Goal: Task Accomplishment & Management: Use online tool/utility

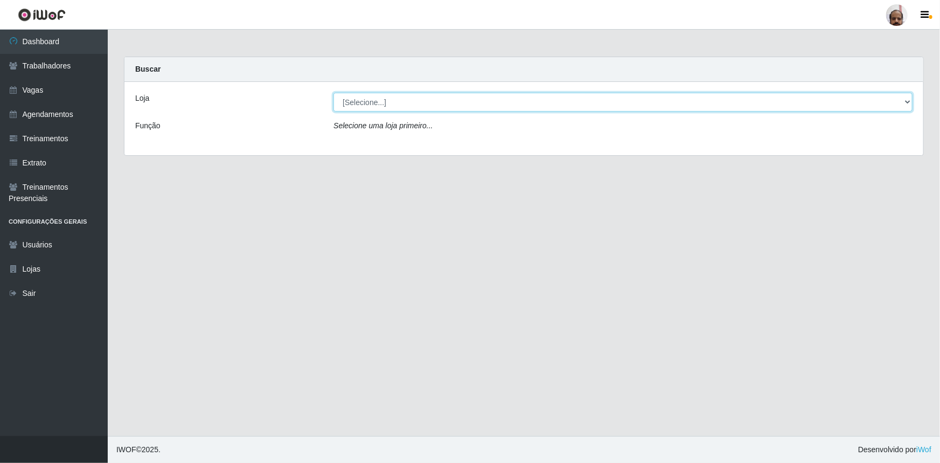
drag, startPoint x: 910, startPoint y: 99, endPoint x: 879, endPoint y: 102, distance: 31.5
click at [910, 99] on select "[Selecione...] Mar Vermelho - Loja 05" at bounding box center [622, 102] width 579 height 19
select select "252"
click at [333, 93] on select "[Selecione...] Mar Vermelho - Loja 05" at bounding box center [622, 102] width 579 height 19
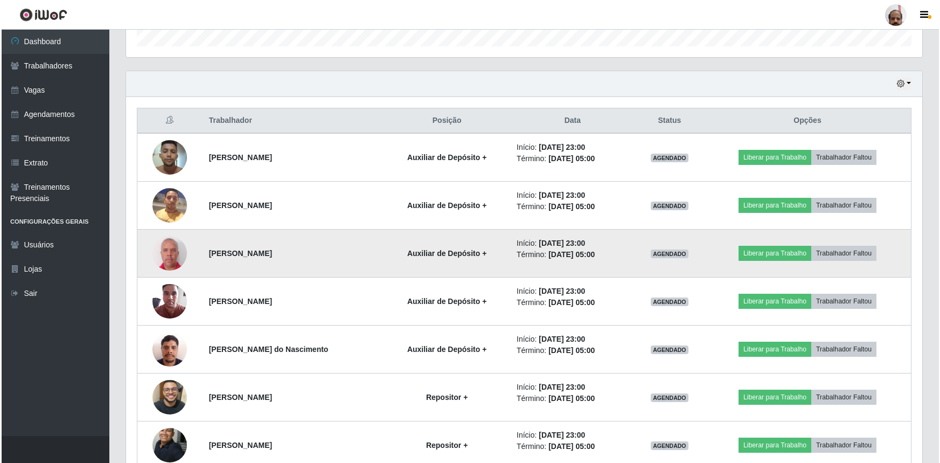
scroll to position [392, 0]
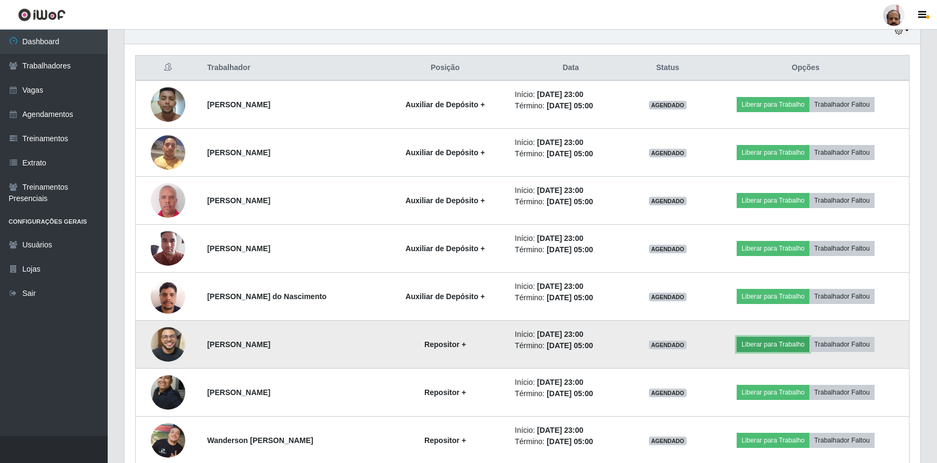
click at [789, 346] on button "Liberar para Trabalho" at bounding box center [773, 344] width 73 height 15
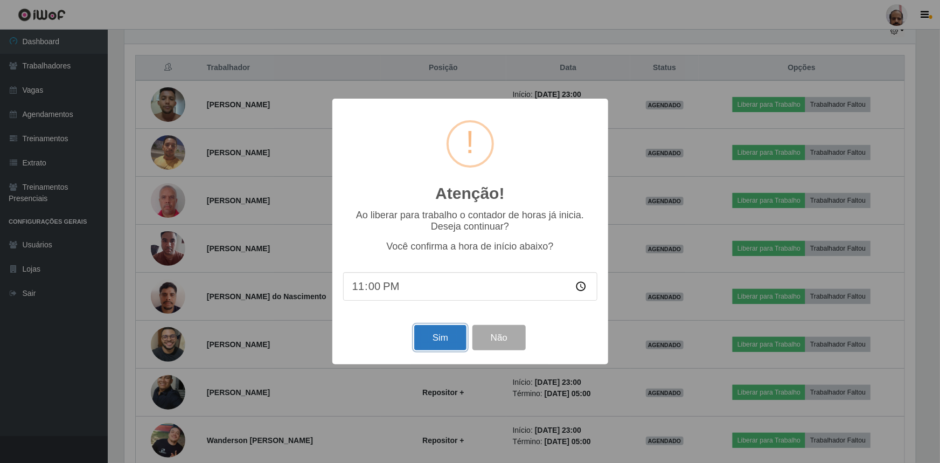
click at [434, 331] on button "Sim" at bounding box center [440, 337] width 52 height 25
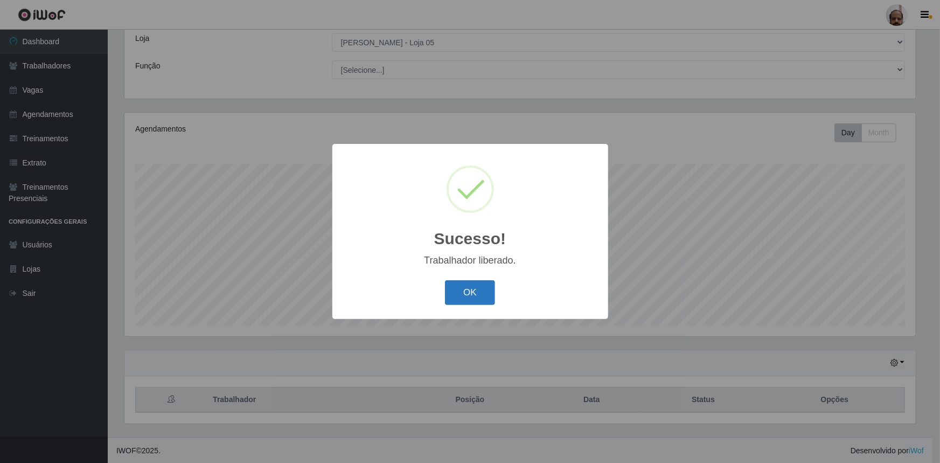
click at [458, 291] on button "OK" at bounding box center [470, 292] width 50 height 25
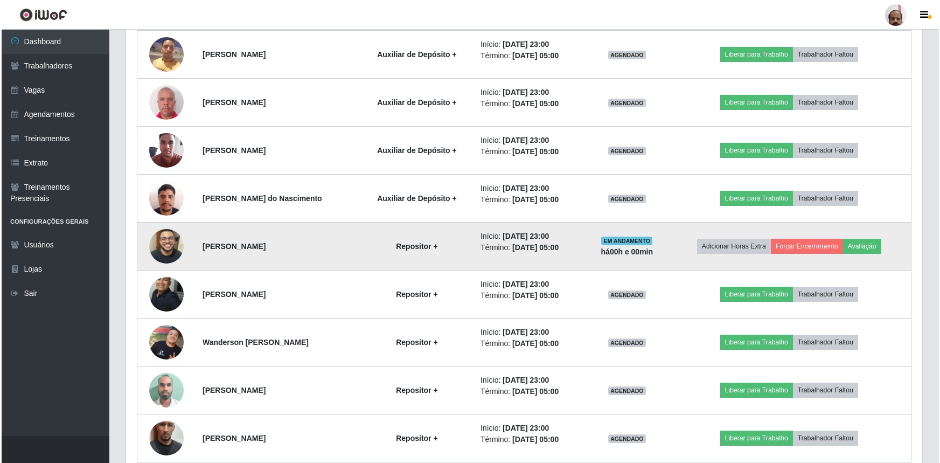
scroll to position [501, 0]
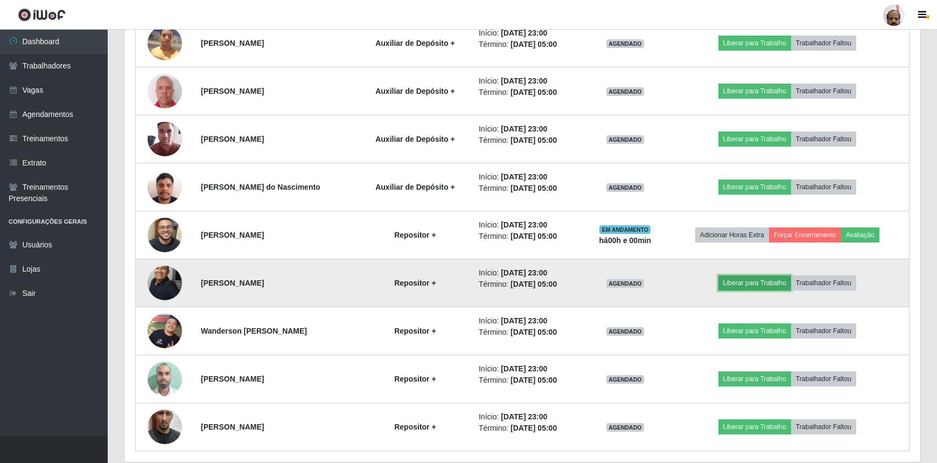
click at [746, 286] on button "Liberar para Trabalho" at bounding box center [755, 282] width 73 height 15
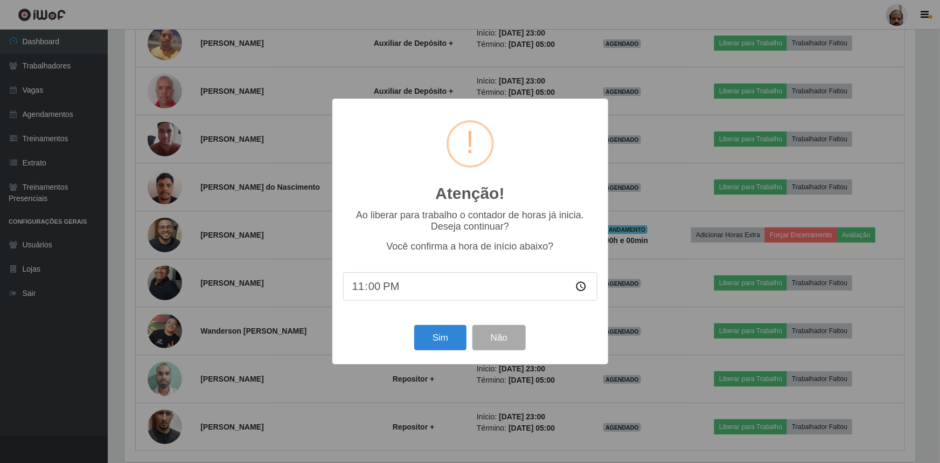
click at [440, 353] on div "Sim Não" at bounding box center [470, 337] width 254 height 31
click at [440, 336] on button "Sim" at bounding box center [440, 337] width 52 height 25
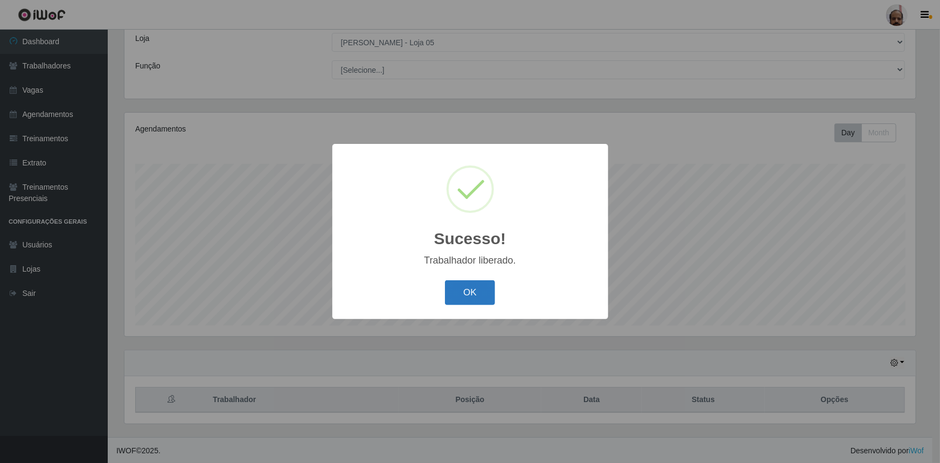
click at [468, 294] on button "OK" at bounding box center [470, 292] width 50 height 25
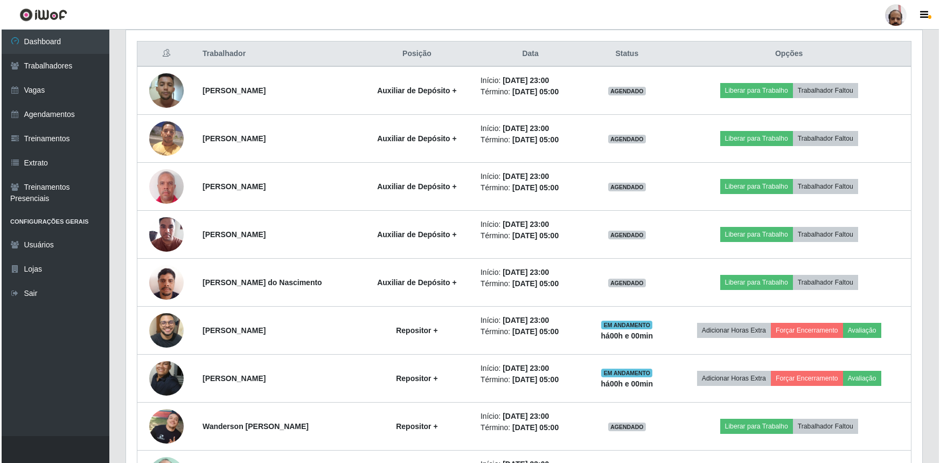
scroll to position [501, 0]
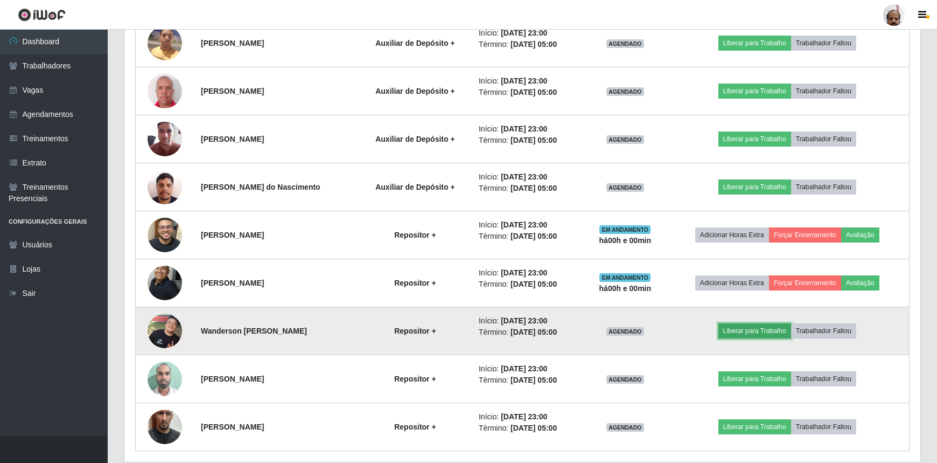
click at [756, 328] on button "Liberar para Trabalho" at bounding box center [755, 330] width 73 height 15
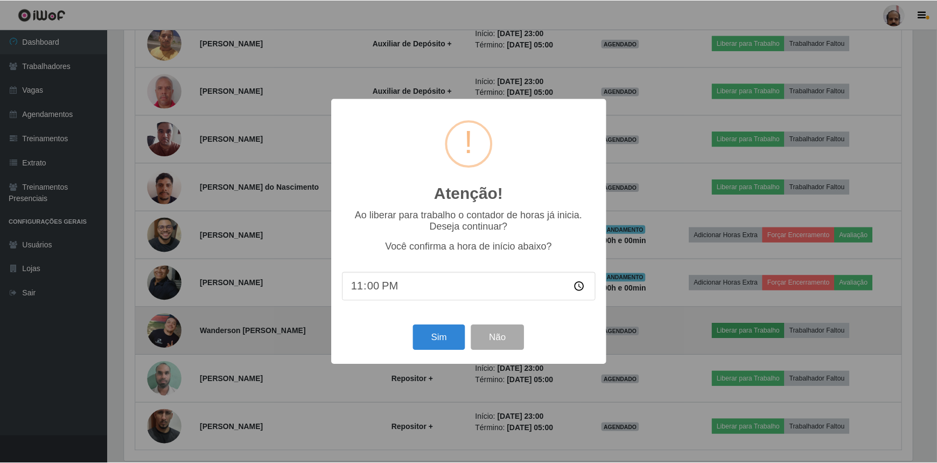
scroll to position [224, 791]
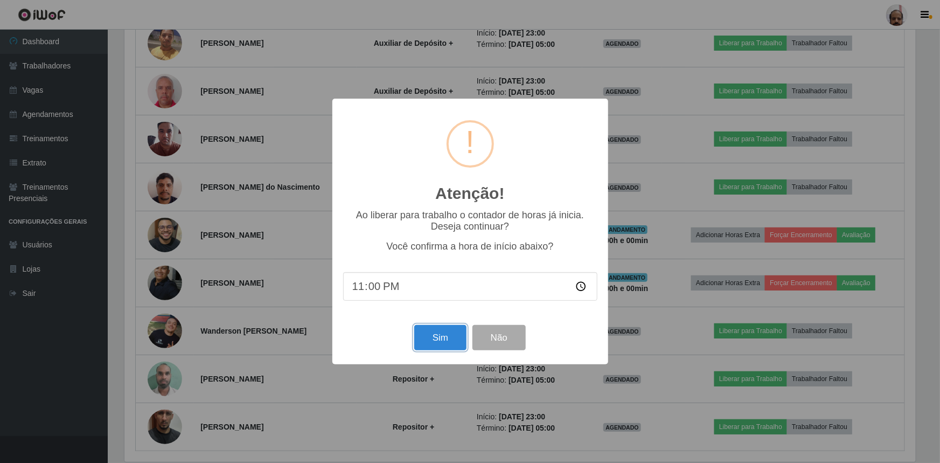
click at [442, 337] on button "Sim" at bounding box center [440, 337] width 52 height 25
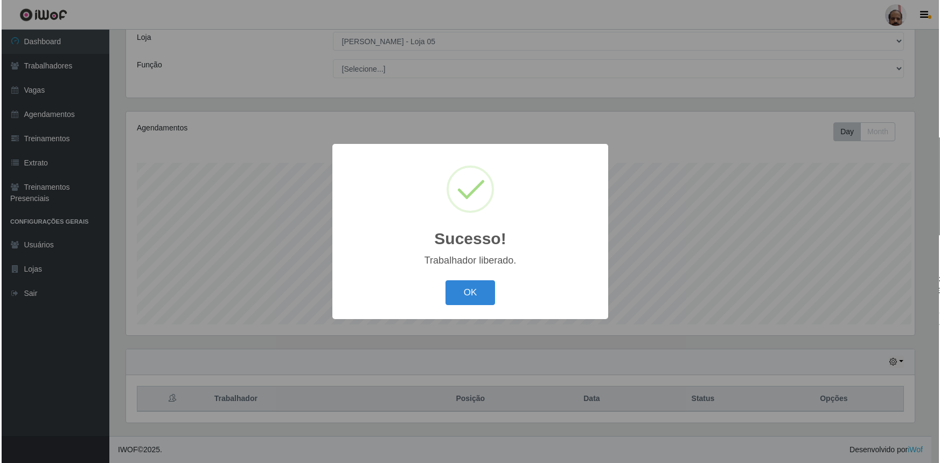
scroll to position [0, 0]
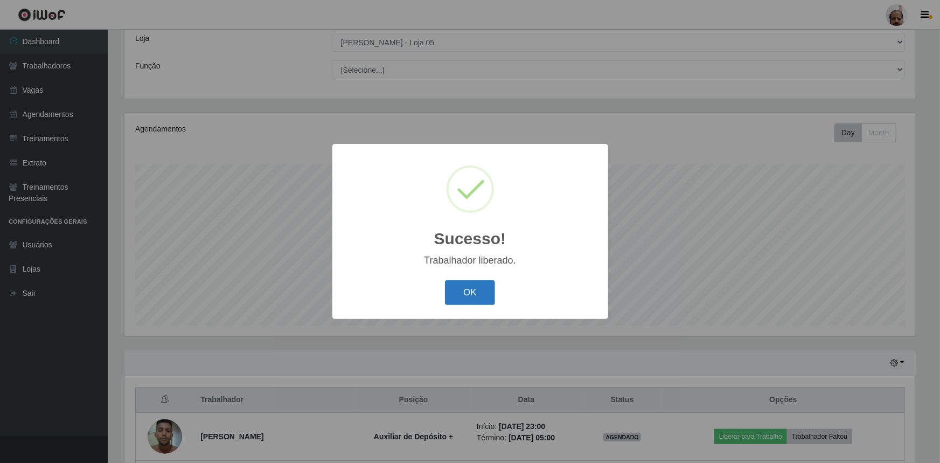
click at [473, 300] on button "OK" at bounding box center [470, 292] width 50 height 25
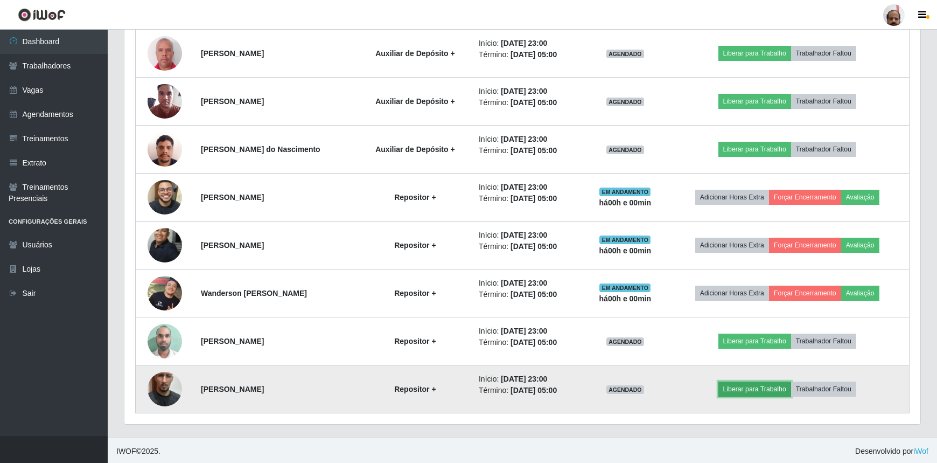
click at [745, 386] on button "Liberar para Trabalho" at bounding box center [755, 388] width 73 height 15
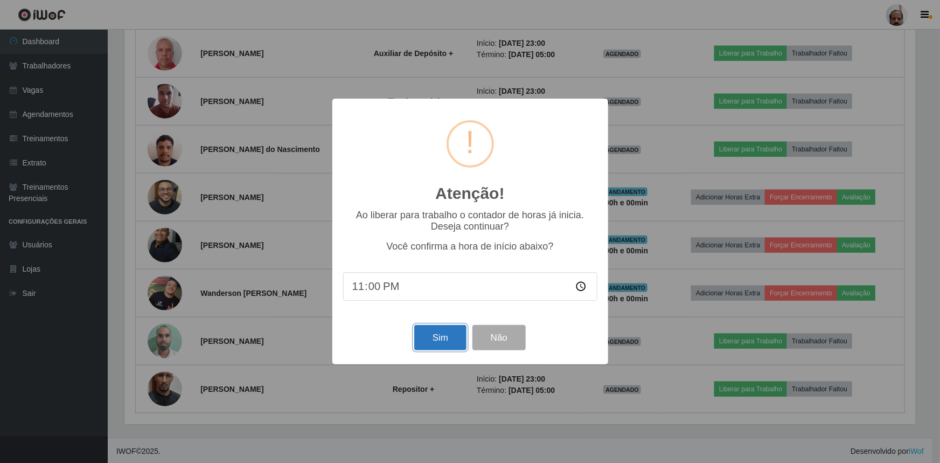
click at [426, 337] on button "Sim" at bounding box center [440, 337] width 52 height 25
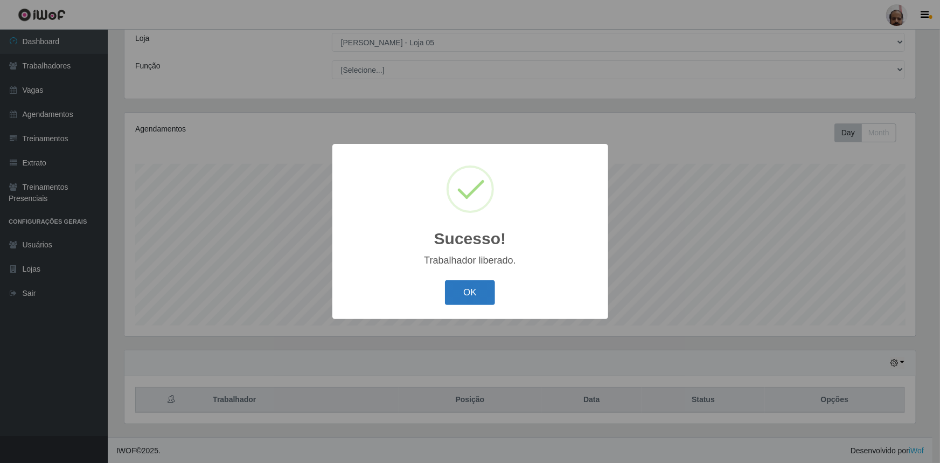
click at [485, 296] on button "OK" at bounding box center [470, 292] width 50 height 25
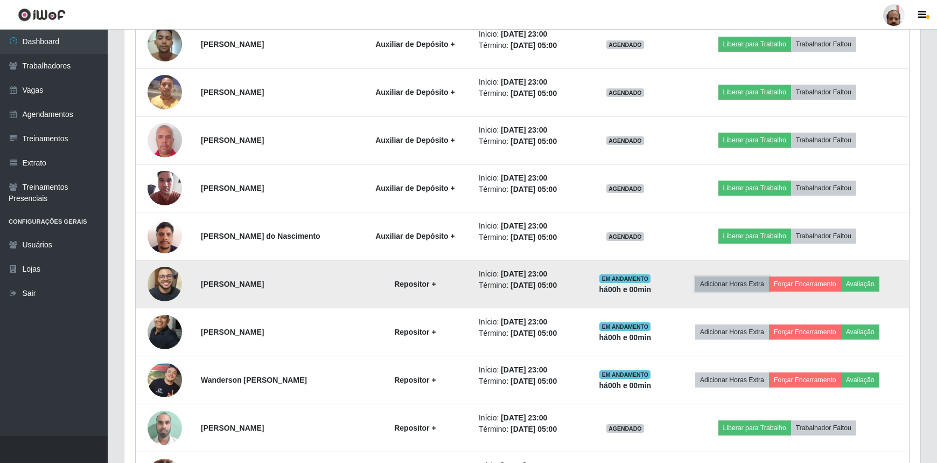
click at [736, 288] on button "Adicionar Horas Extra" at bounding box center [732, 283] width 74 height 15
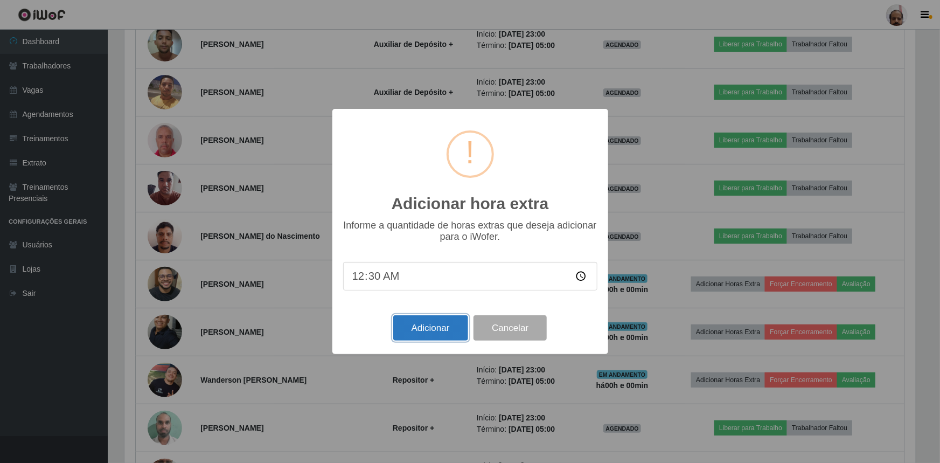
click at [441, 333] on button "Adicionar" at bounding box center [430, 327] width 75 height 25
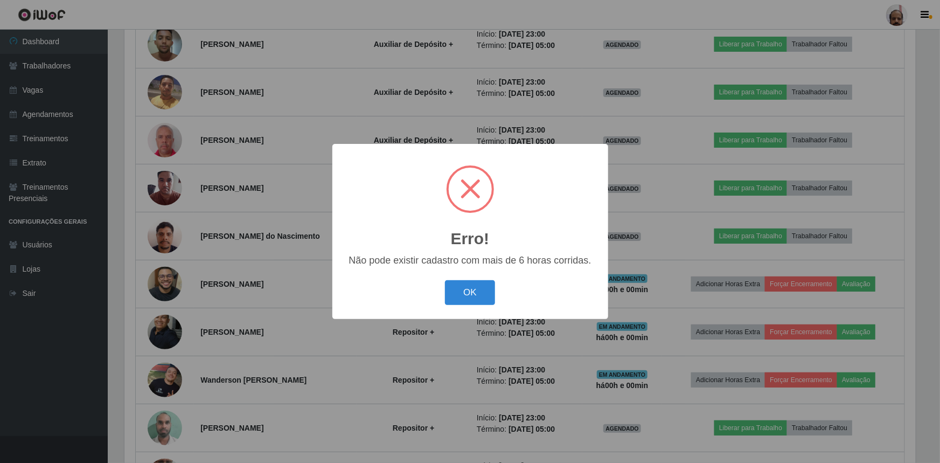
drag, startPoint x: 468, startPoint y: 296, endPoint x: 585, endPoint y: 300, distance: 117.0
click at [468, 296] on button "OK" at bounding box center [470, 292] width 50 height 25
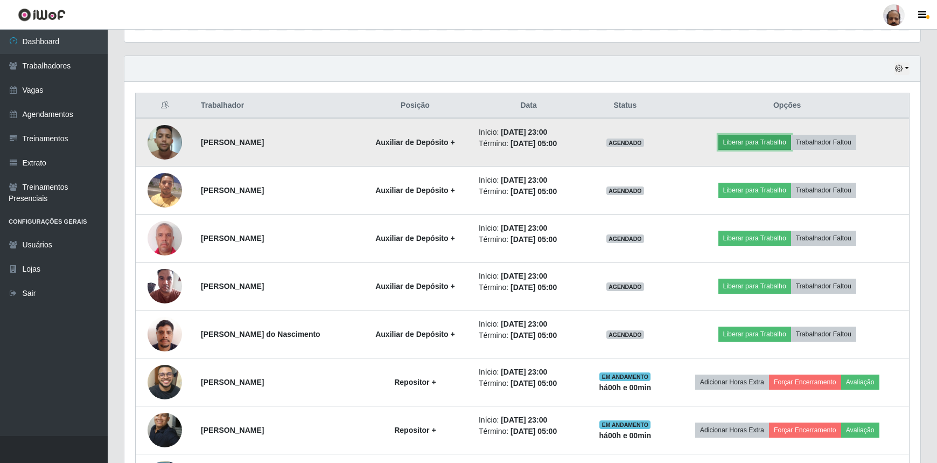
click at [768, 142] on button "Liberar para Trabalho" at bounding box center [755, 142] width 73 height 15
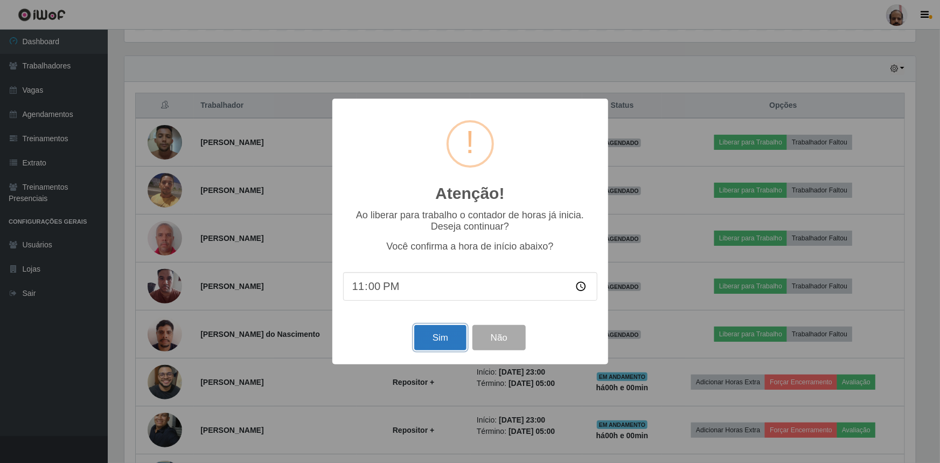
click at [443, 341] on button "Sim" at bounding box center [440, 337] width 52 height 25
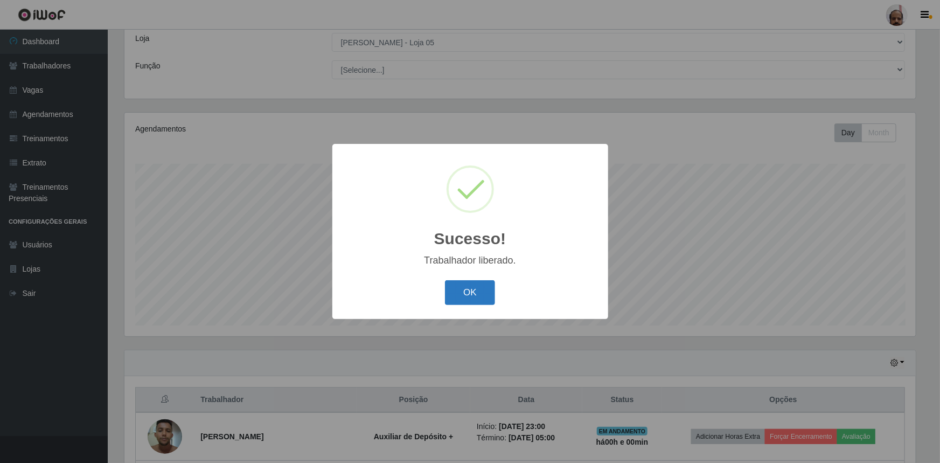
click at [481, 297] on button "OK" at bounding box center [470, 292] width 50 height 25
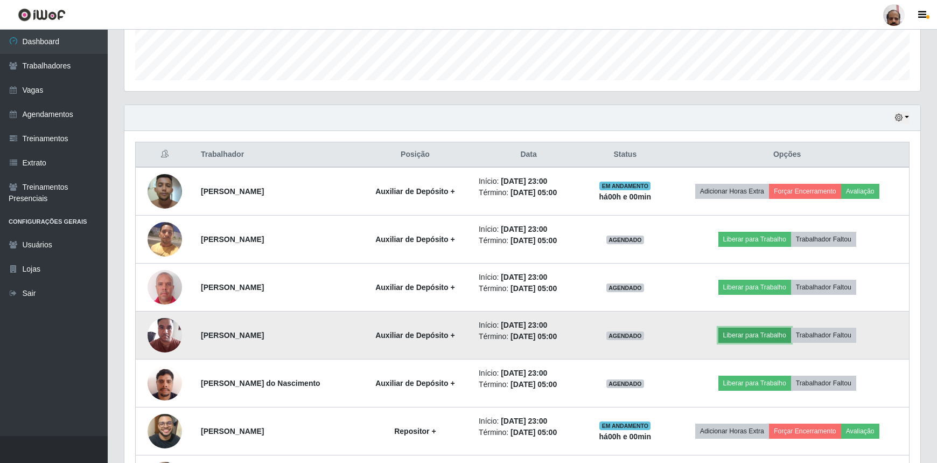
click at [766, 336] on button "Liberar para Trabalho" at bounding box center [755, 335] width 73 height 15
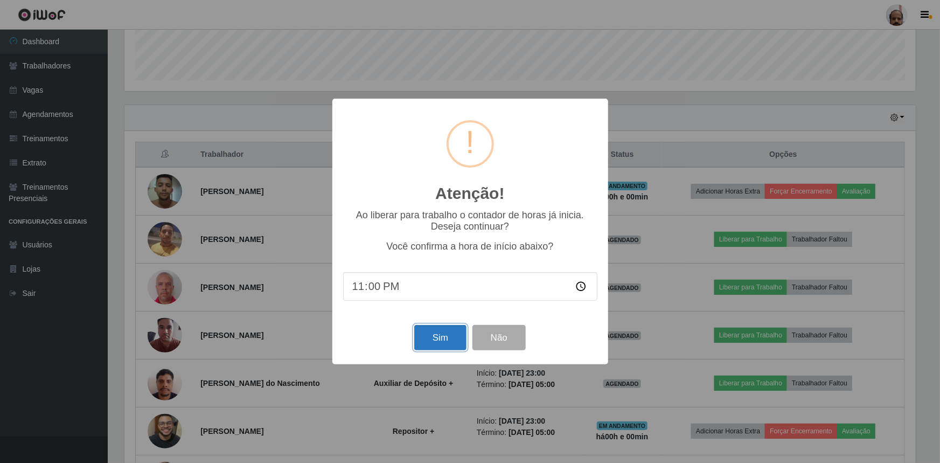
click at [429, 344] on button "Sim" at bounding box center [440, 337] width 52 height 25
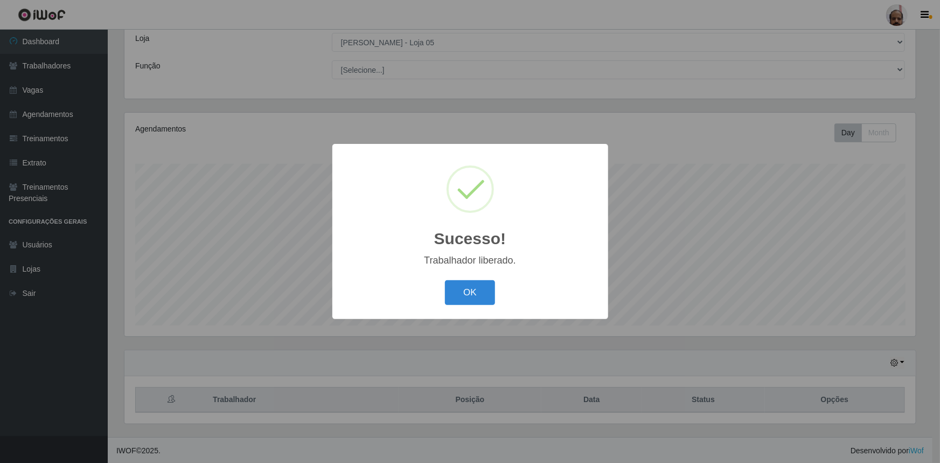
drag, startPoint x: 483, startPoint y: 293, endPoint x: 497, endPoint y: 286, distance: 15.9
click at [483, 293] on button "OK" at bounding box center [470, 292] width 50 height 25
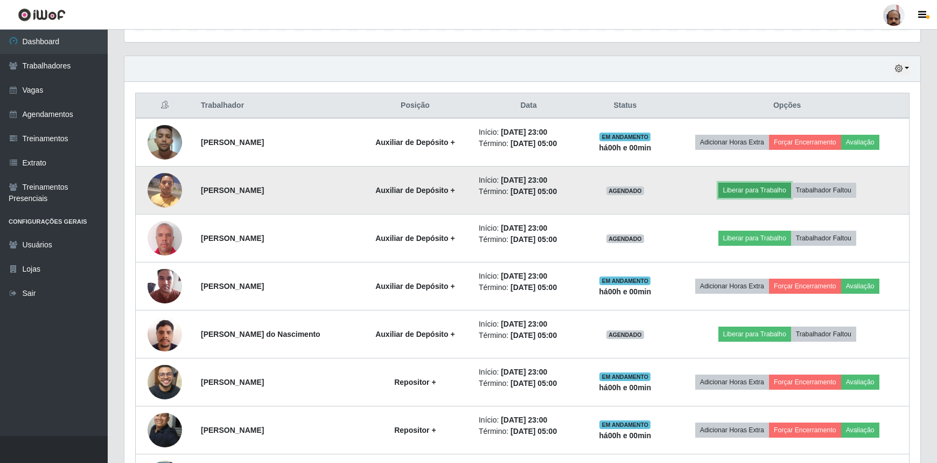
click at [753, 194] on button "Liberar para Trabalho" at bounding box center [755, 190] width 73 height 15
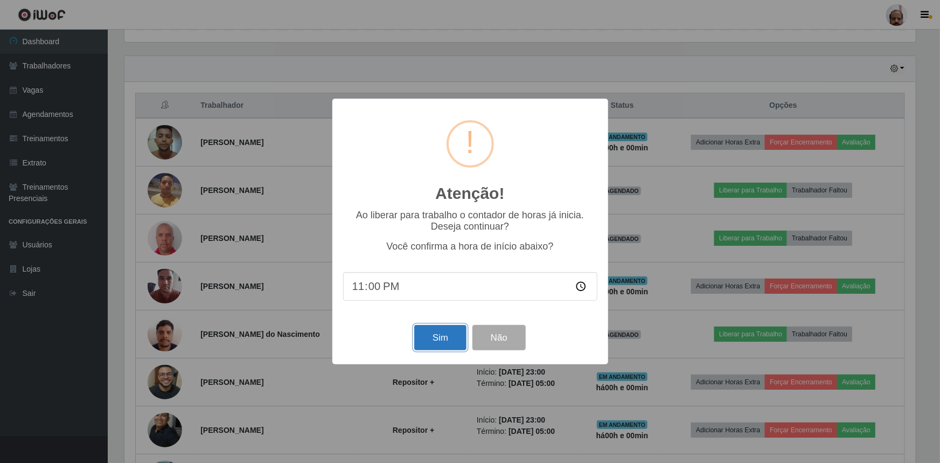
click at [442, 342] on button "Sim" at bounding box center [440, 337] width 52 height 25
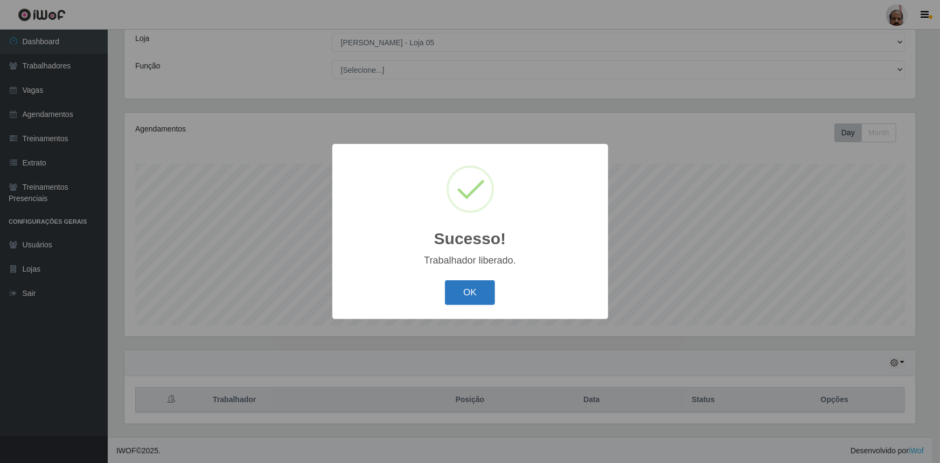
click at [468, 287] on button "OK" at bounding box center [470, 292] width 50 height 25
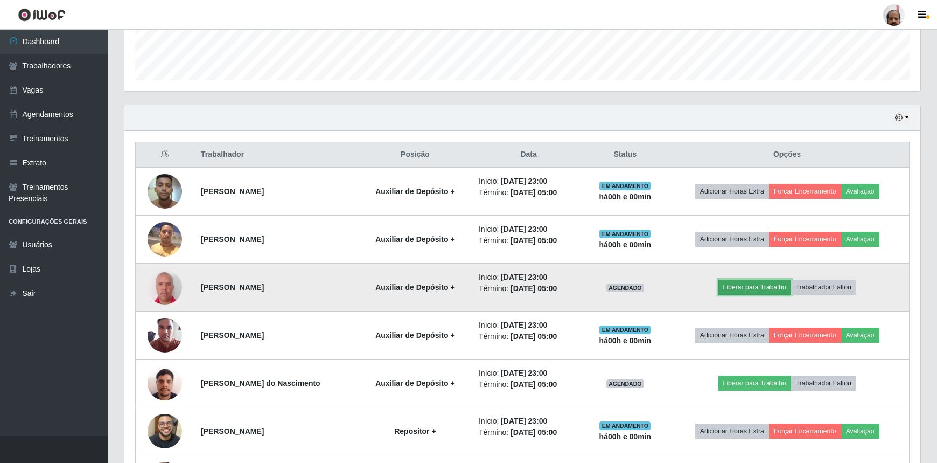
click at [758, 286] on button "Liberar para Trabalho" at bounding box center [755, 287] width 73 height 15
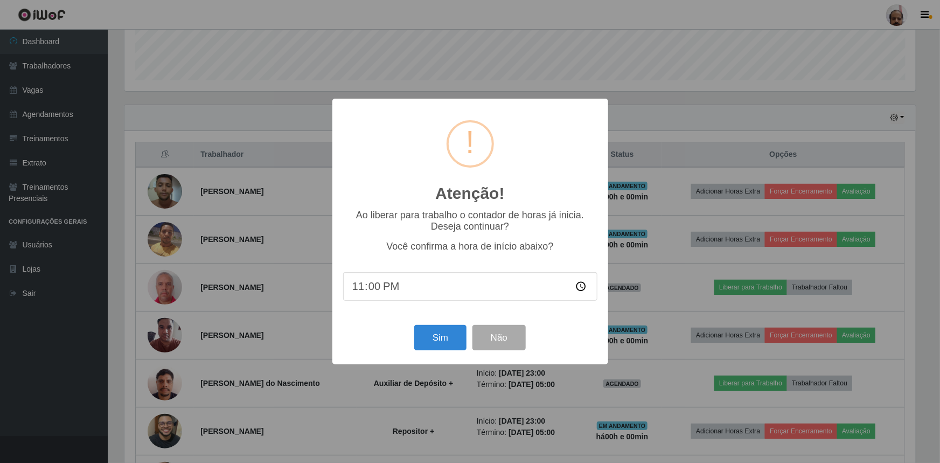
click at [413, 337] on div "Sim Não" at bounding box center [470, 337] width 254 height 31
click at [416, 338] on button "Sim" at bounding box center [440, 337] width 52 height 25
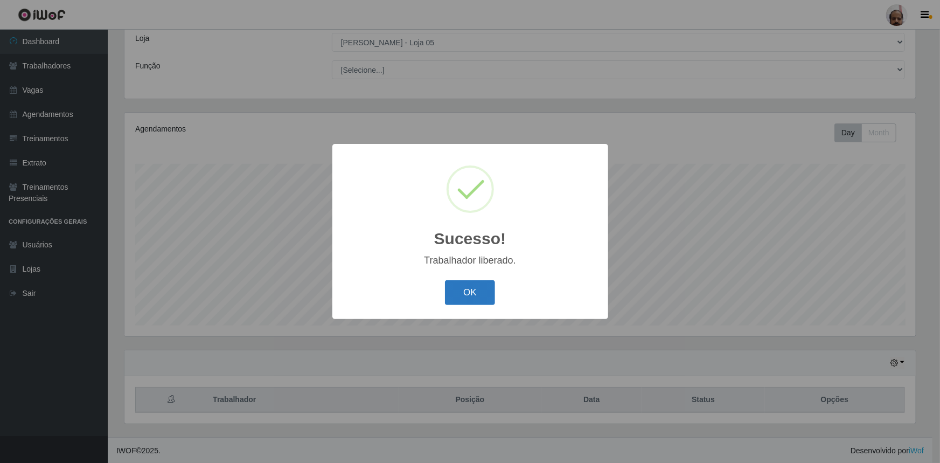
click at [453, 286] on button "OK" at bounding box center [470, 292] width 50 height 25
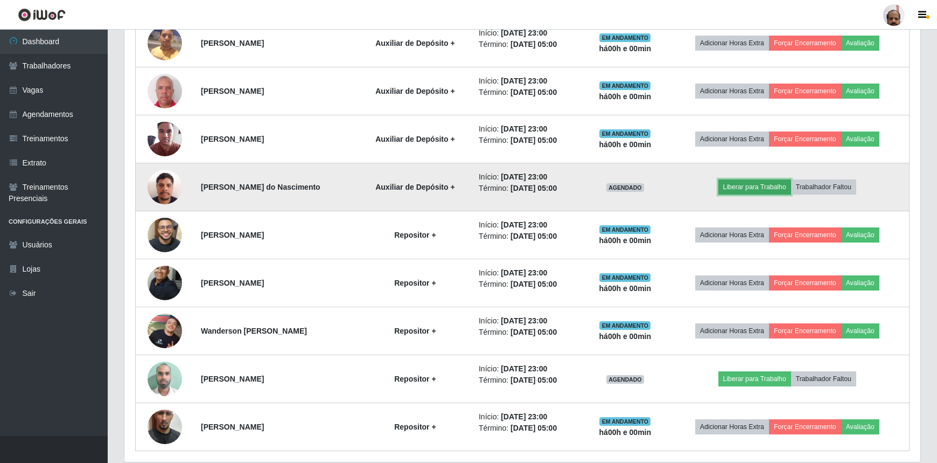
click at [746, 183] on button "Liberar para Trabalho" at bounding box center [755, 186] width 73 height 15
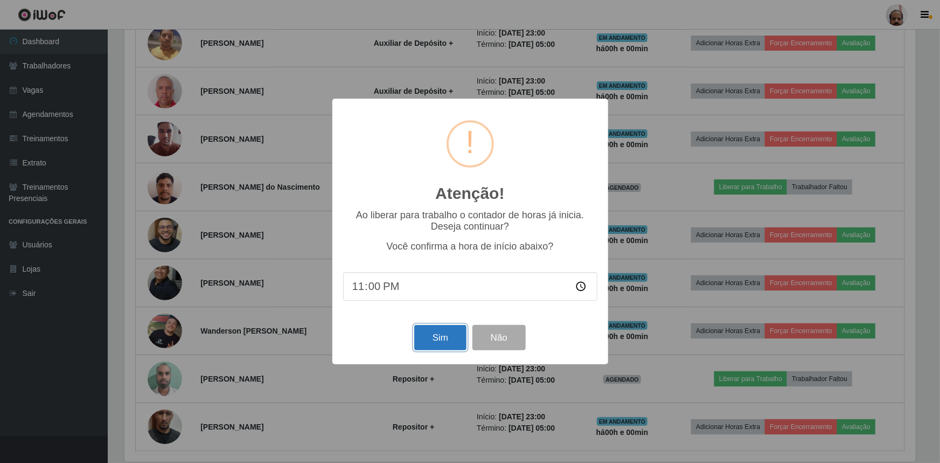
click at [426, 338] on button "Sim" at bounding box center [440, 337] width 52 height 25
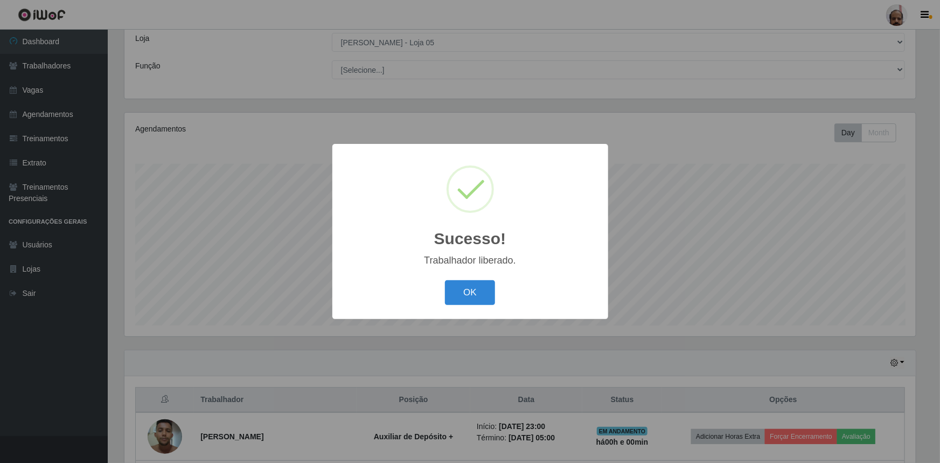
drag, startPoint x: 474, startPoint y: 289, endPoint x: 502, endPoint y: 287, distance: 28.1
click at [475, 290] on button "OK" at bounding box center [470, 292] width 50 height 25
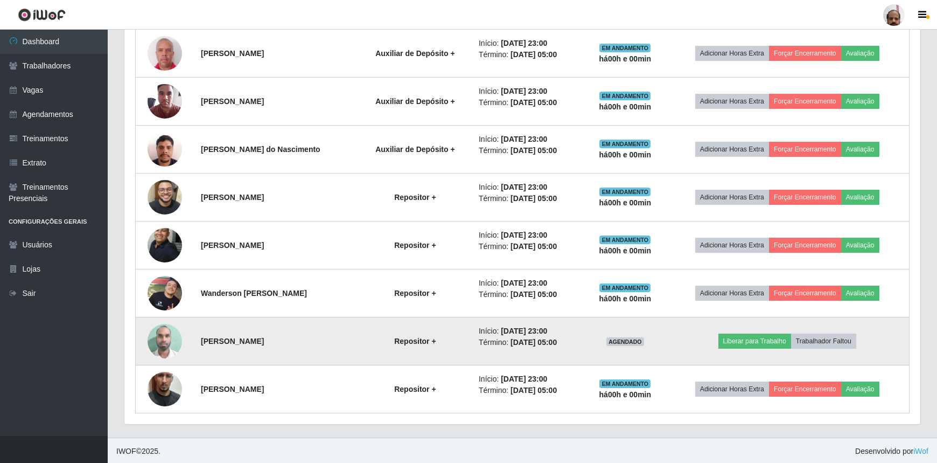
click at [156, 344] on img at bounding box center [165, 341] width 34 height 46
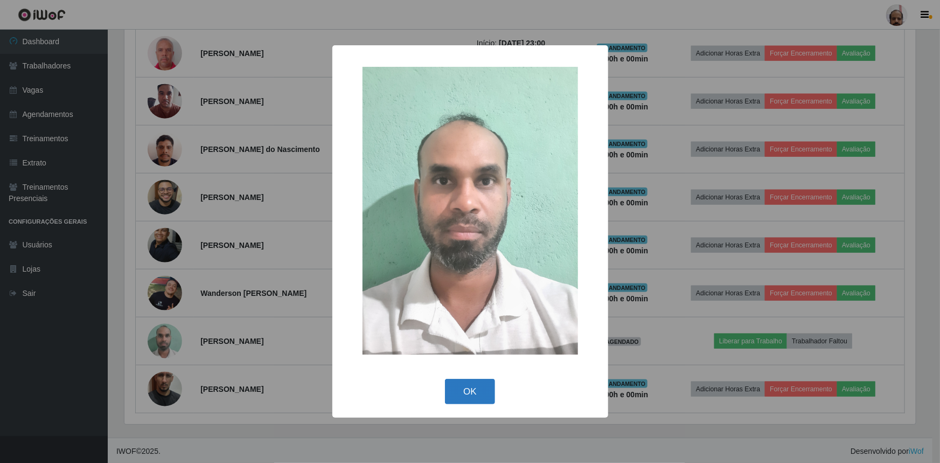
click at [479, 384] on button "OK" at bounding box center [470, 391] width 50 height 25
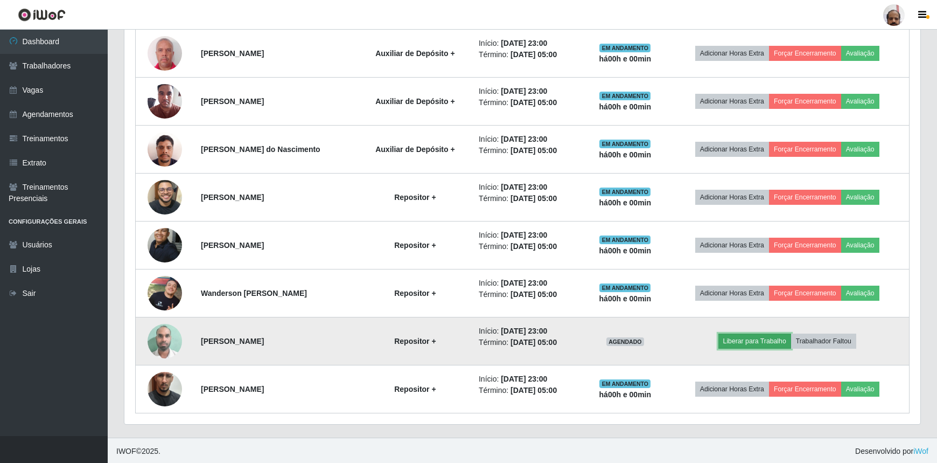
click at [733, 335] on button "Liberar para Trabalho" at bounding box center [755, 340] width 73 height 15
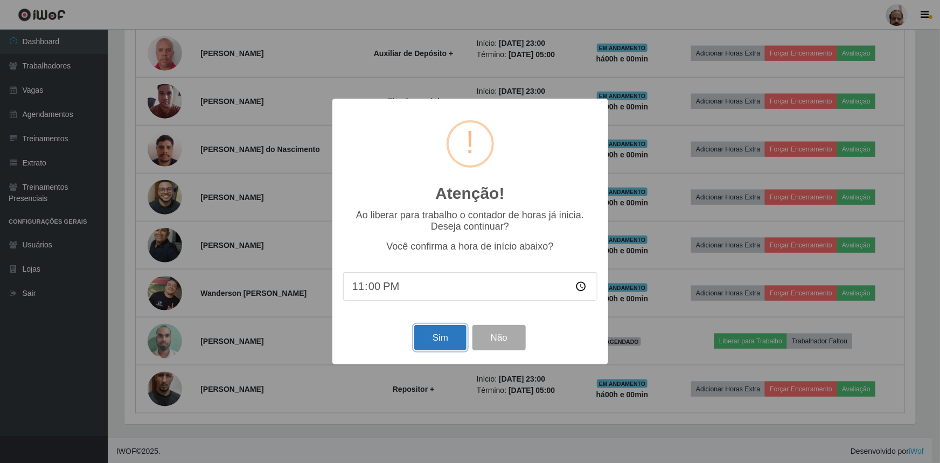
click at [442, 329] on button "Sim" at bounding box center [440, 337] width 52 height 25
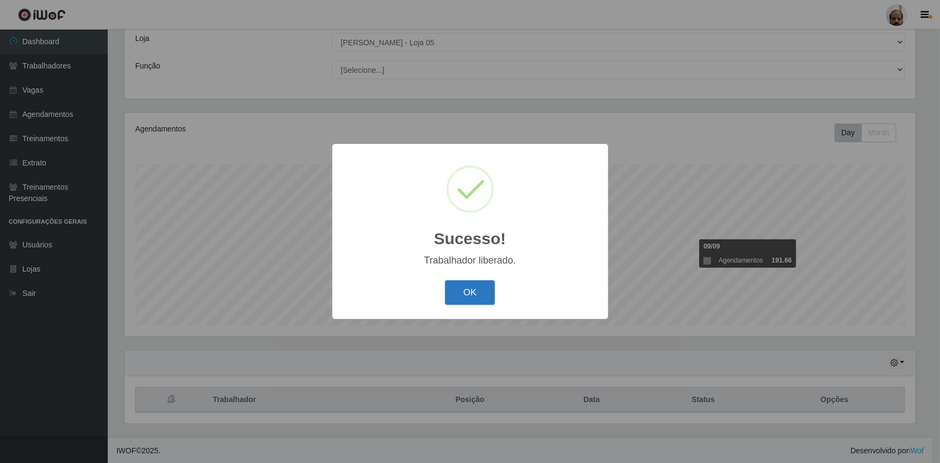
click at [460, 289] on button "OK" at bounding box center [470, 292] width 50 height 25
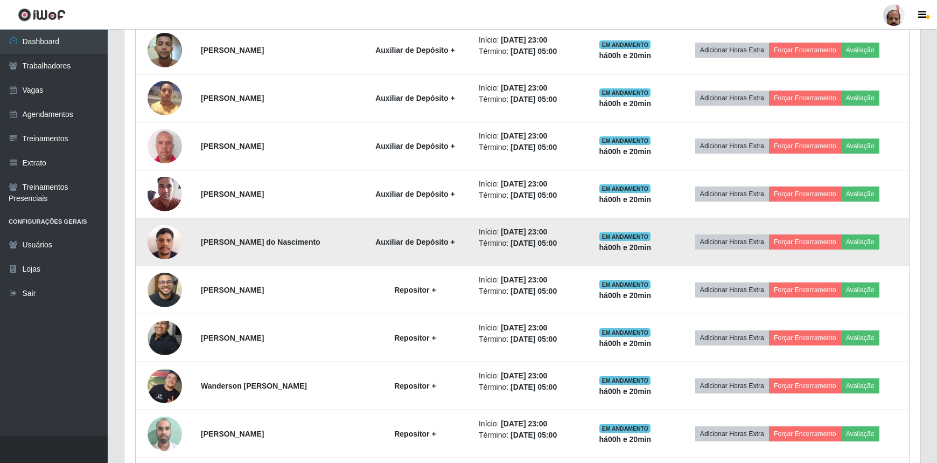
scroll to position [392, 0]
